Goal: Task Accomplishment & Management: Manage account settings

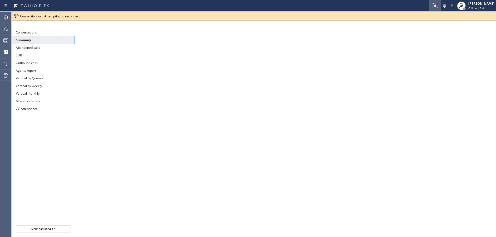
click at [437, 7] on div at bounding box center [435, 6] width 12 height 6
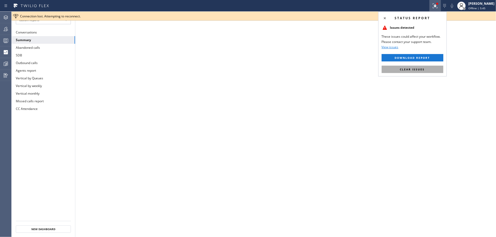
click at [427, 66] on button "Clear issues" at bounding box center [413, 69] width 62 height 7
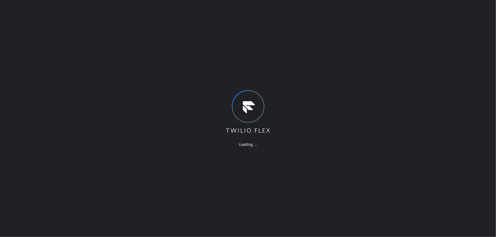
click at [81, 142] on div "Loading ..." at bounding box center [248, 118] width 496 height 237
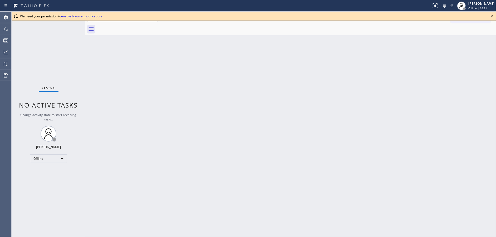
click at [81, 142] on div "Status No active tasks Change activity state to start receiving tasks. Jenilyn …" at bounding box center [49, 124] width 74 height 225
click at [51, 155] on div "Offline" at bounding box center [48, 158] width 37 height 8
click at [51, 171] on li "Available" at bounding box center [48, 172] width 36 height 6
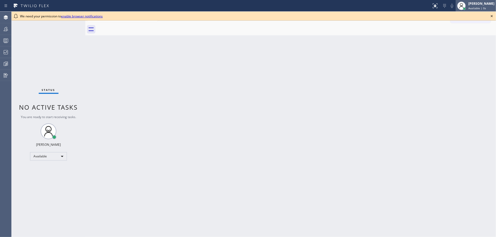
click at [486, 10] on div "[PERSON_NAME] Available | 0s" at bounding box center [476, 6] width 40 height 12
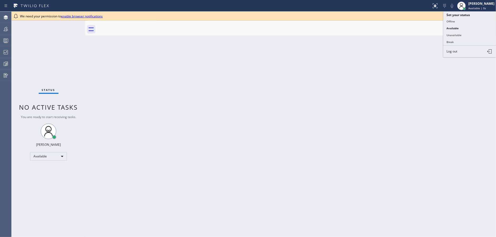
click at [490, 14] on div "Status report No issues detected If you experience an issue, please download th…" at bounding box center [248, 118] width 496 height 237
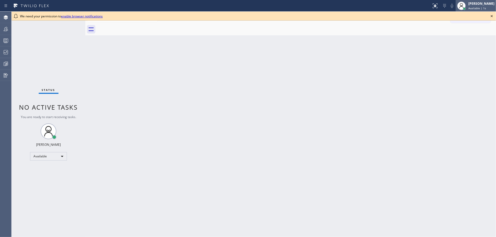
click at [487, 10] on div "[PERSON_NAME] Available | 1s" at bounding box center [476, 6] width 40 height 12
click at [49, 153] on div "Available" at bounding box center [48, 156] width 37 height 8
click at [54, 172] on li "Available" at bounding box center [48, 170] width 36 height 6
click at [55, 156] on div "Available" at bounding box center [48, 156] width 37 height 8
click at [54, 175] on li "Unavailable" at bounding box center [48, 176] width 36 height 6
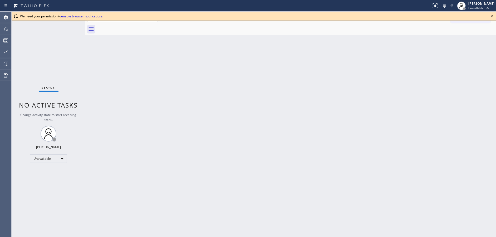
click at [491, 14] on icon at bounding box center [492, 16] width 6 height 6
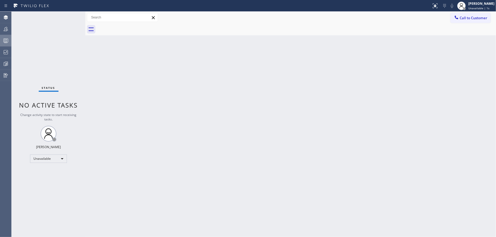
click at [0, 41] on div at bounding box center [6, 40] width 12 height 6
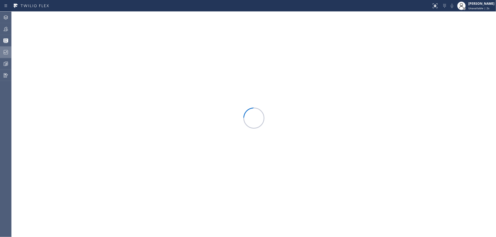
click at [4, 52] on icon at bounding box center [6, 52] width 6 height 6
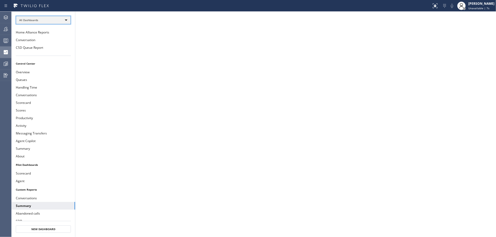
click at [36, 21] on div "All Dashboards" at bounding box center [43, 20] width 55 height 8
click at [40, 51] on li "Custom Reports" at bounding box center [43, 54] width 54 height 6
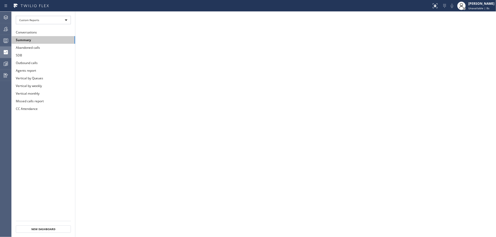
click at [50, 42] on button "Summary" at bounding box center [43, 40] width 63 height 8
click at [0, 43] on div at bounding box center [6, 40] width 12 height 6
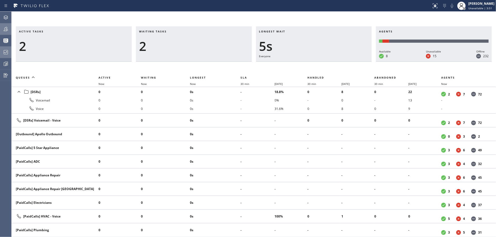
click at [1, 32] on div at bounding box center [6, 29] width 12 height 11
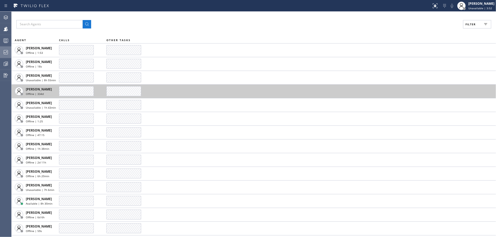
click at [469, 22] on button "Filter" at bounding box center [477, 24] width 28 height 8
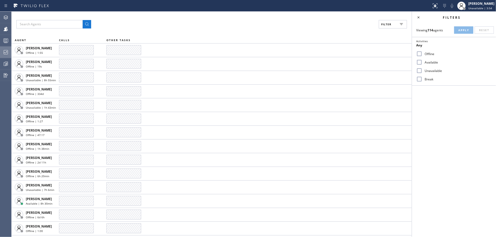
click at [417, 63] on input "Available" at bounding box center [419, 62] width 6 height 6
checkbox input "true"
click at [421, 80] on input "Break" at bounding box center [419, 79] width 6 height 6
checkbox input "true"
click at [466, 28] on button "Apply" at bounding box center [463, 29] width 19 height 7
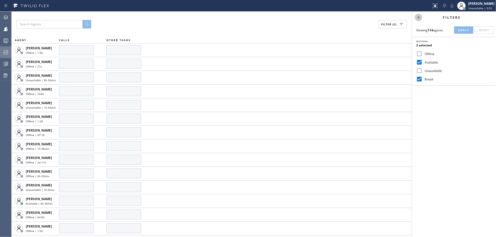
click at [420, 16] on icon at bounding box center [418, 17] width 6 height 6
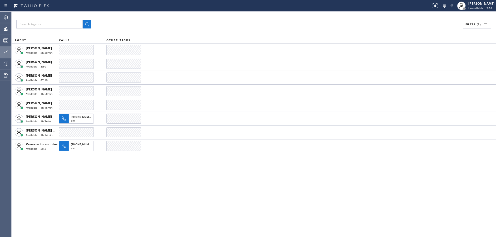
click at [212, 37] on th "OTHER TASKS" at bounding box center [301, 40] width 390 height 6
